Goal: Task Accomplishment & Management: Use online tool/utility

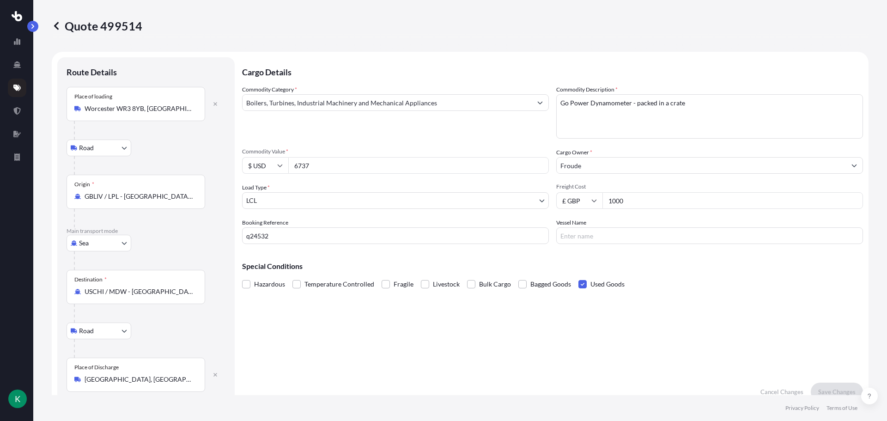
select select "Road"
select select "Sea"
select select "Road"
select select "1"
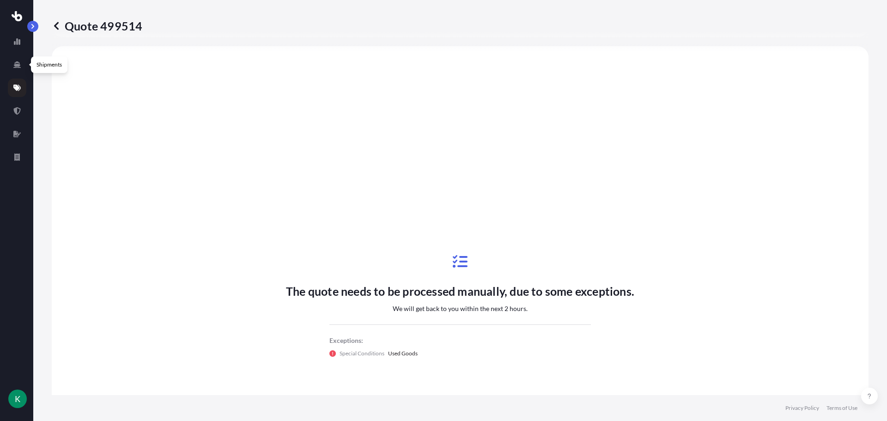
click at [12, 91] on link at bounding box center [17, 87] width 18 height 18
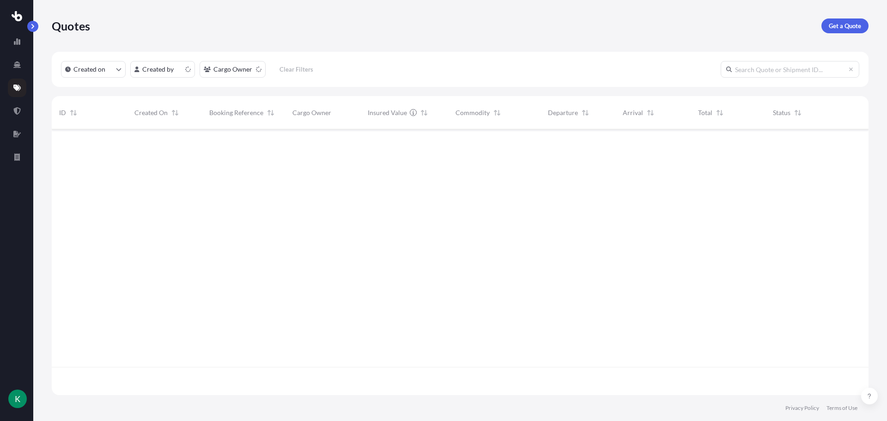
scroll to position [264, 809]
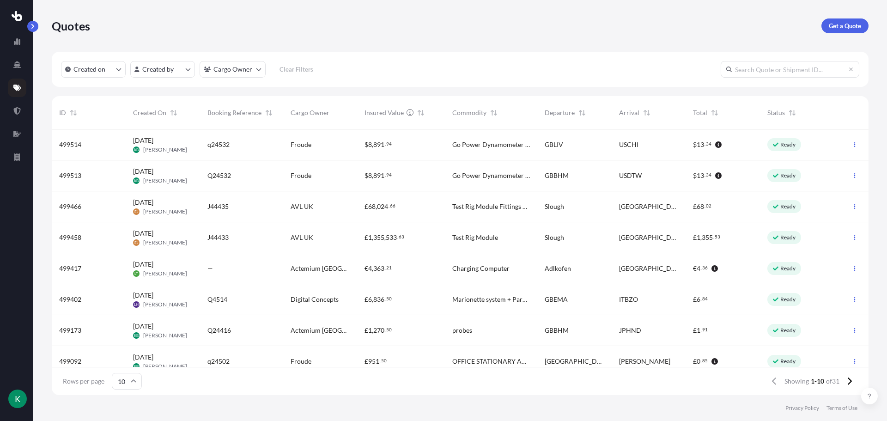
click at [401, 175] on div "$ 8 , 891 . 94" at bounding box center [400, 175] width 73 height 9
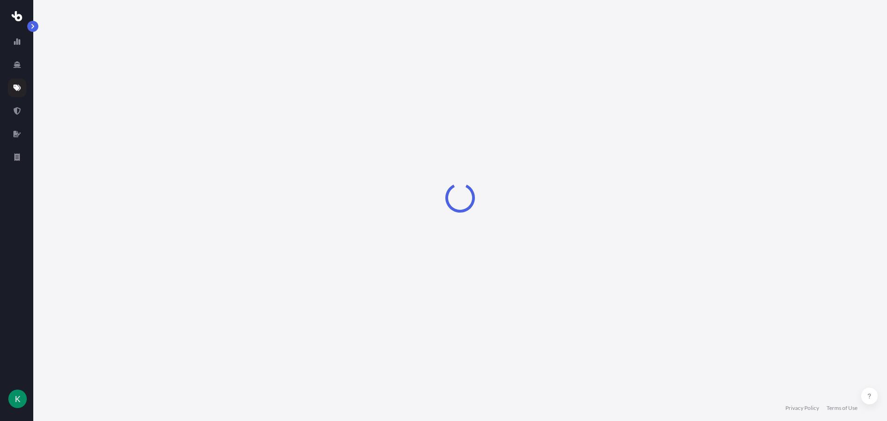
select select "Road"
select select "Air"
select select "Road"
select select "1"
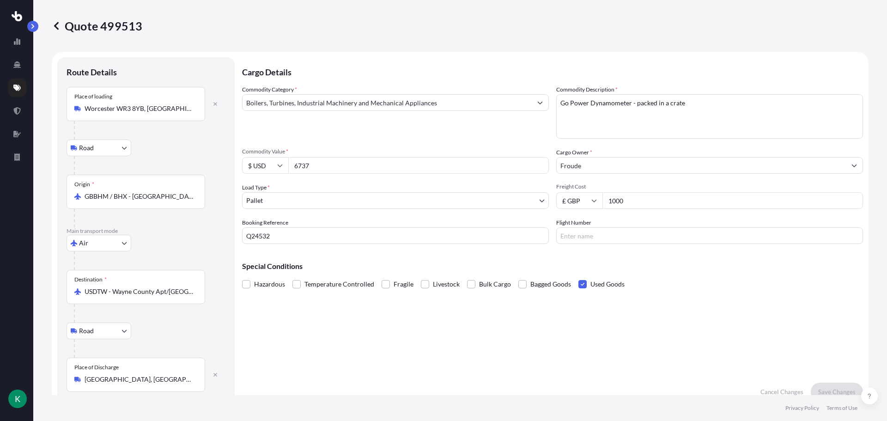
drag, startPoint x: 640, startPoint y: 199, endPoint x: 558, endPoint y: 205, distance: 82.4
click at [558, 205] on div "£ GBP 1000" at bounding box center [709, 200] width 307 height 17
type input "1375"
click at [811, 391] on button "Save Changes" at bounding box center [836, 391] width 52 height 18
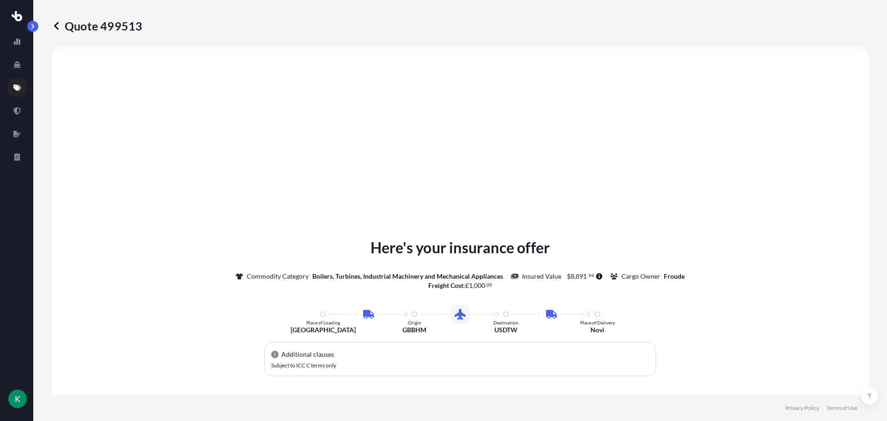
select select "Road"
select select "Air"
select select "Road"
select select "1"
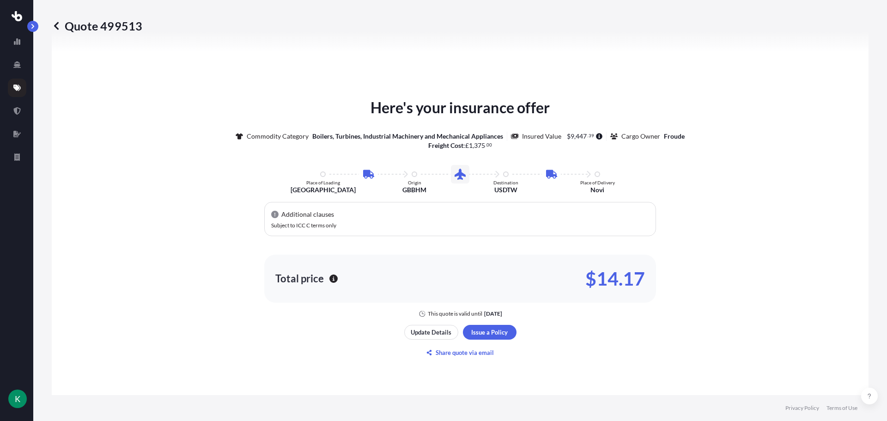
scroll to position [646, 0]
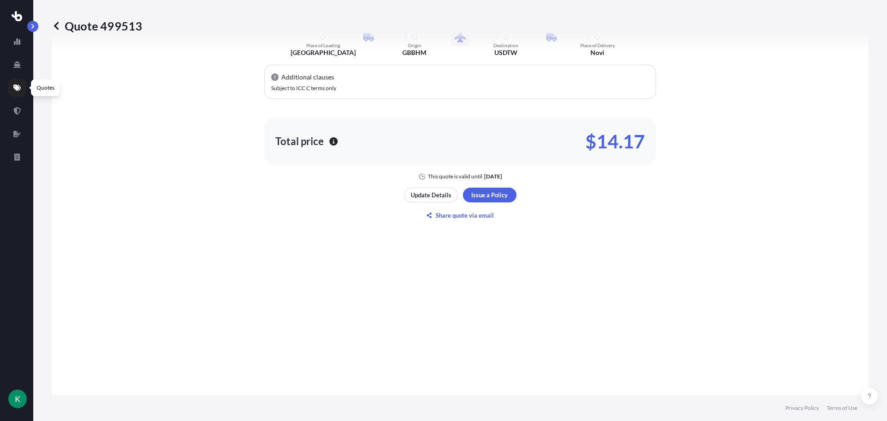
click at [24, 92] on link at bounding box center [17, 87] width 18 height 18
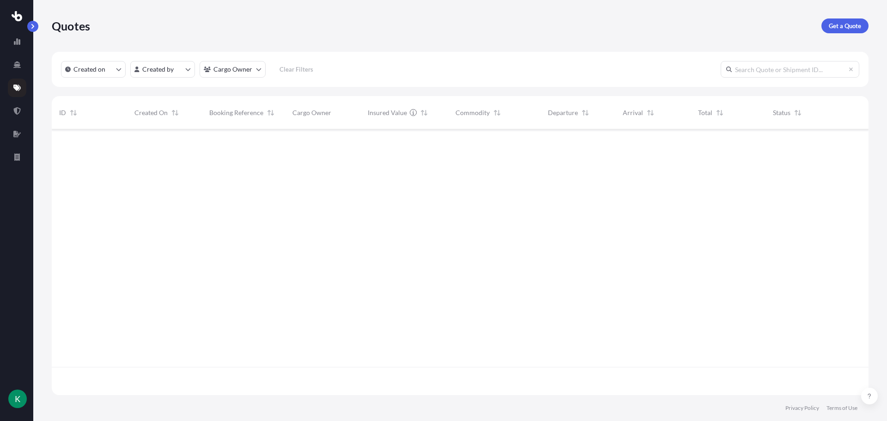
scroll to position [264, 809]
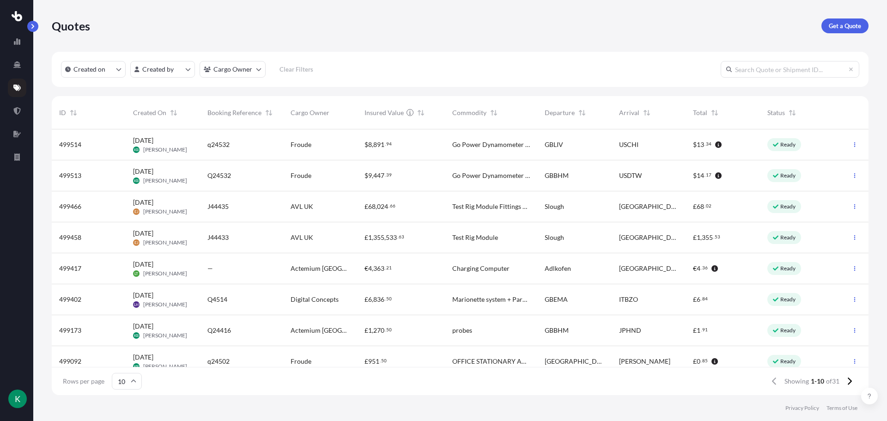
click at [540, 151] on div "GBLIV" at bounding box center [574, 144] width 74 height 31
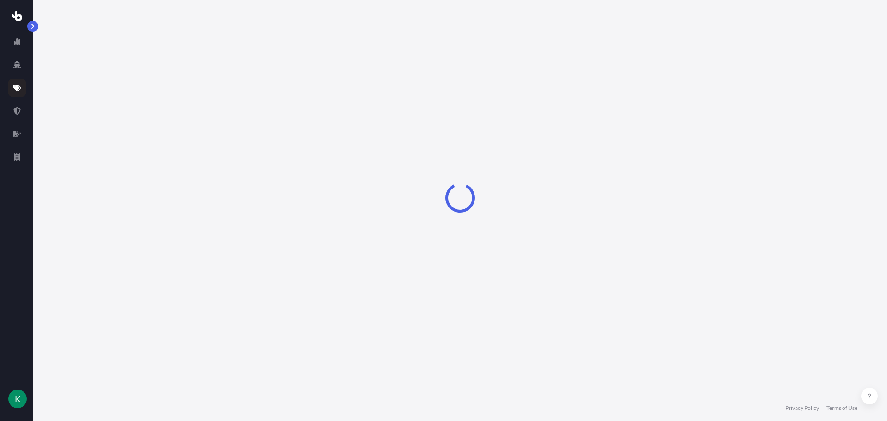
select select "Road"
select select "Sea"
select select "Road"
select select "1"
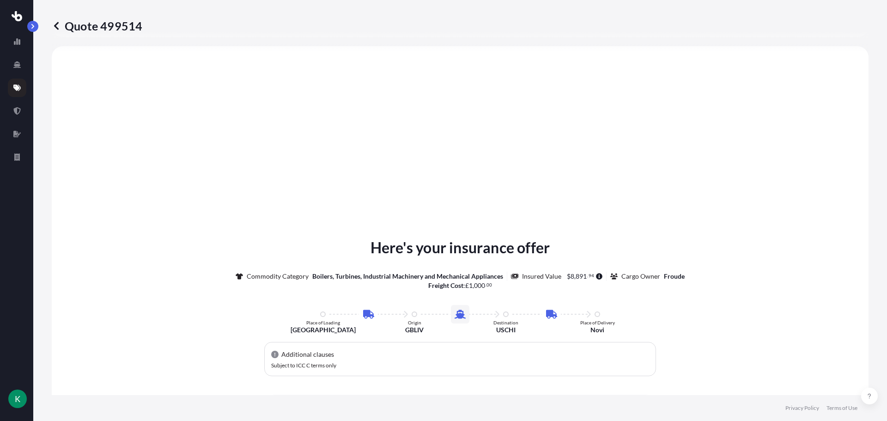
scroll to position [139, 0]
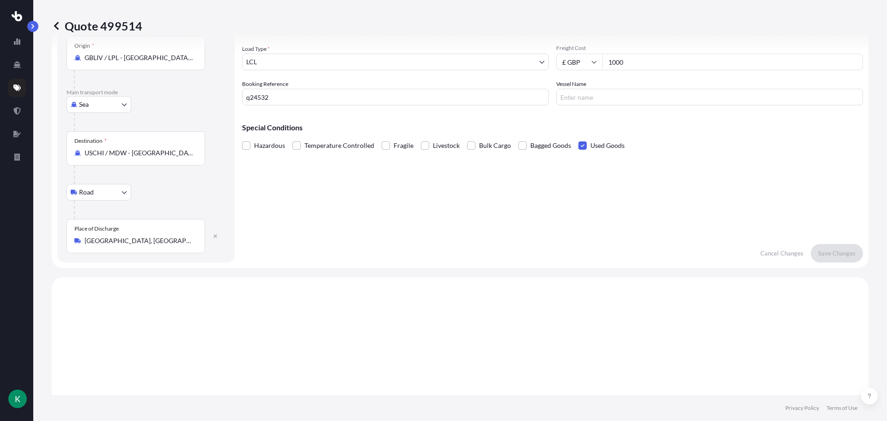
click at [640, 64] on input "1000" at bounding box center [732, 62] width 260 height 17
type input "1220"
click at [831, 247] on button "Save Changes" at bounding box center [836, 253] width 52 height 18
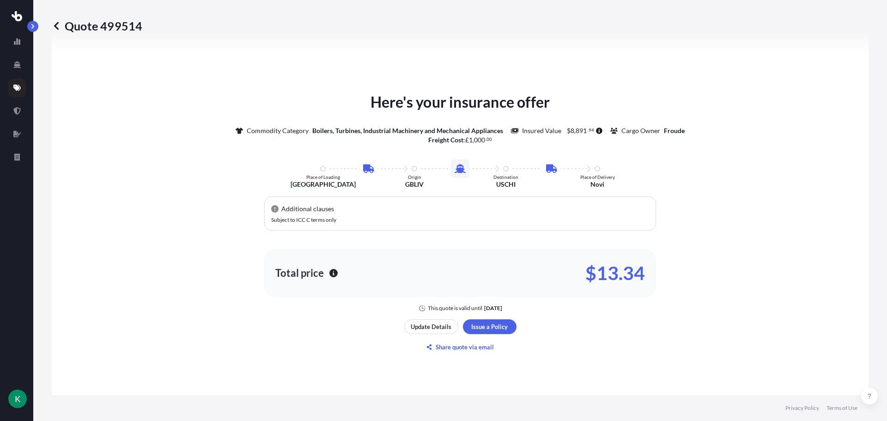
select select "Road"
select select "Sea"
select select "Road"
select select "1"
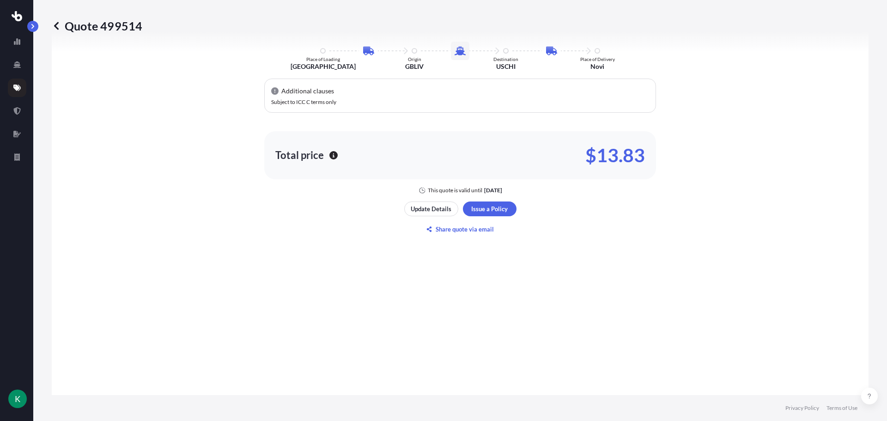
scroll to position [646, 0]
